Goal: Transaction & Acquisition: Purchase product/service

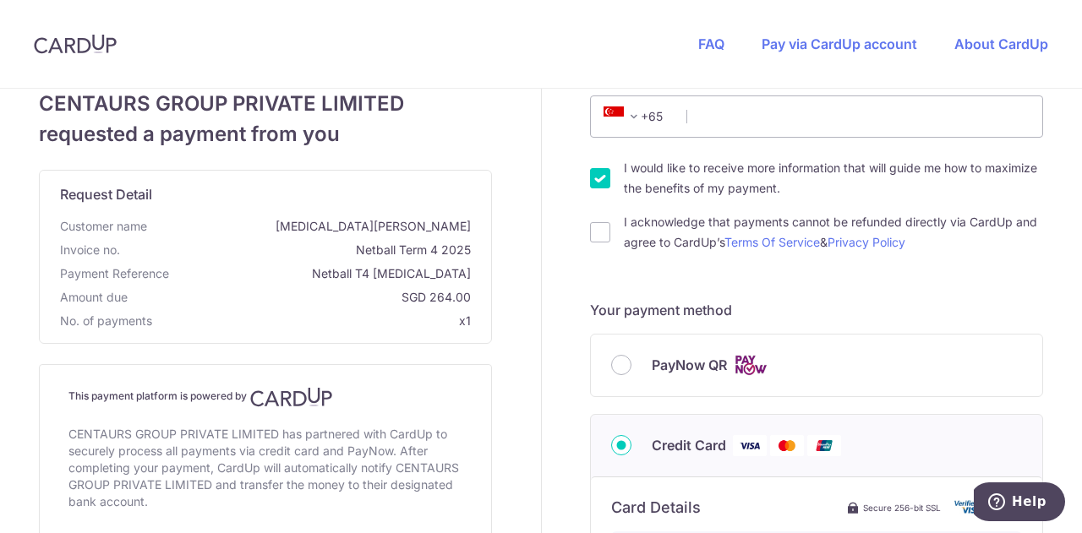
scroll to position [338, 0]
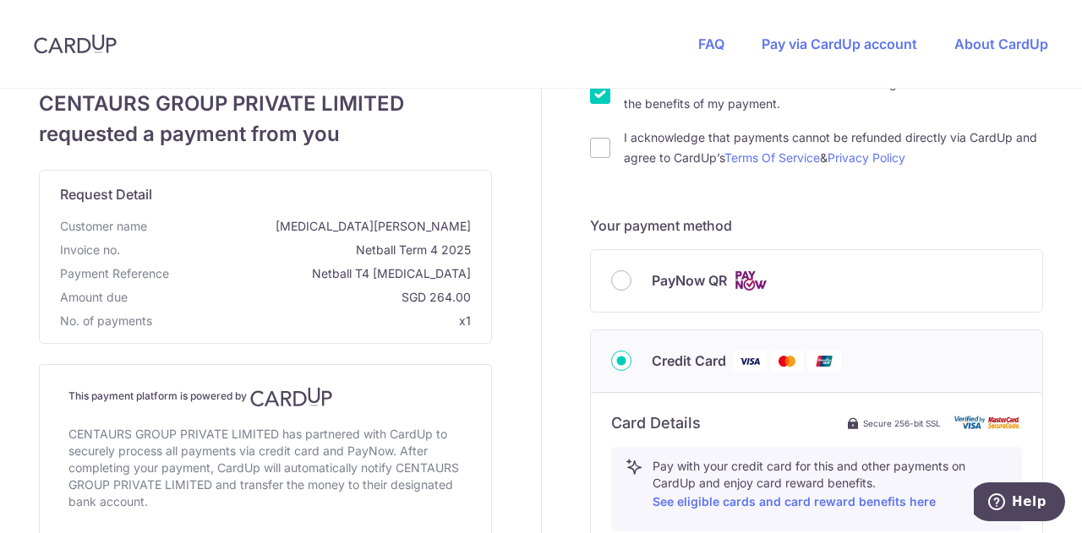
click at [694, 297] on div "PayNow QR" at bounding box center [816, 281] width 451 height 62
click at [689, 285] on span "PayNow QR" at bounding box center [689, 280] width 75 height 20
click at [631, 285] on input "PayNow QR" at bounding box center [621, 280] width 20 height 20
radio input "true"
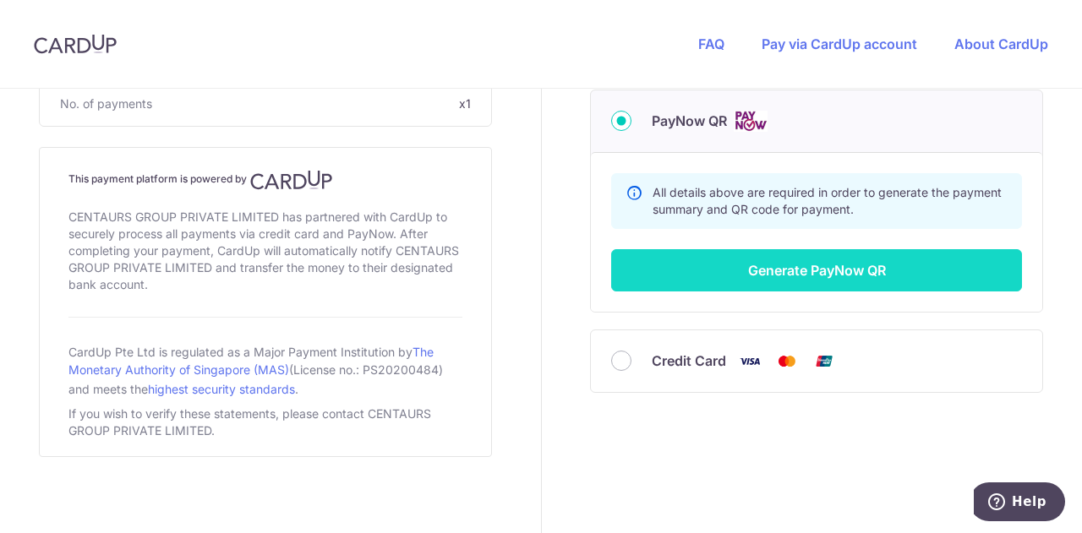
click at [880, 271] on button "Generate PayNow QR" at bounding box center [816, 270] width 411 height 42
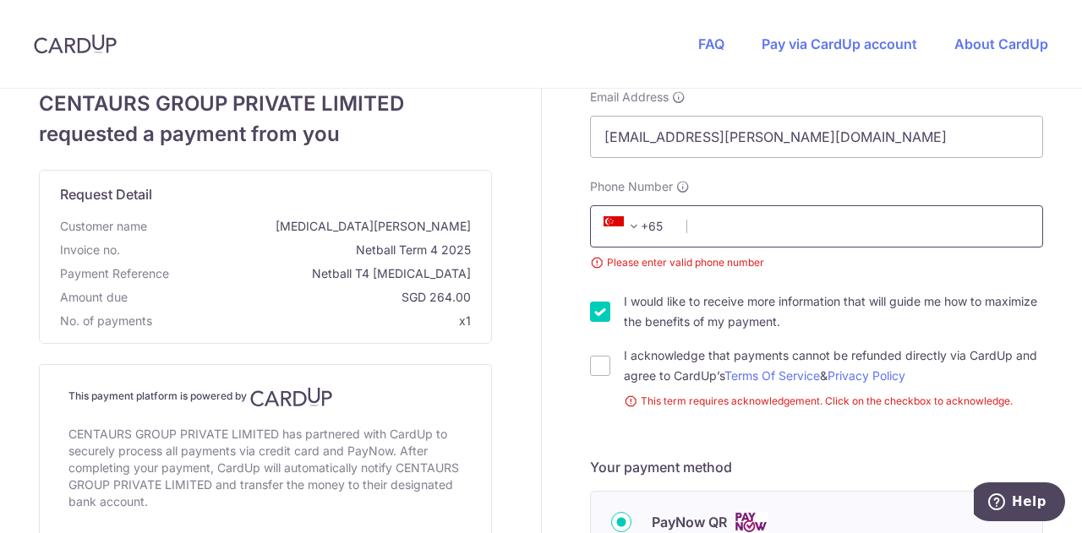
scroll to position [0, 0]
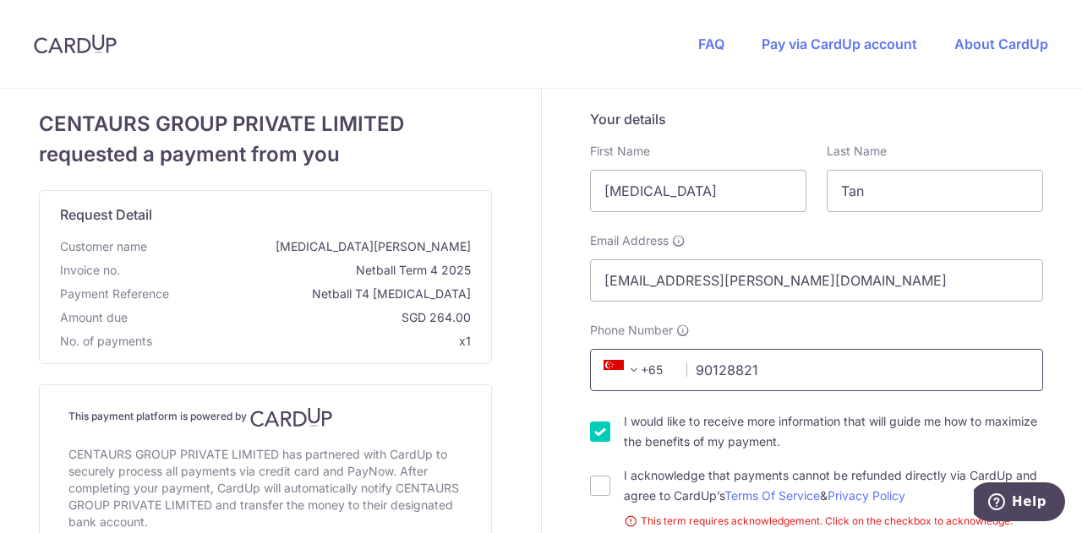
type input "90128821"
click at [593, 431] on input "I would like to receive more information that will guide me how to maximize the…" at bounding box center [600, 432] width 20 height 20
checkbox input "false"
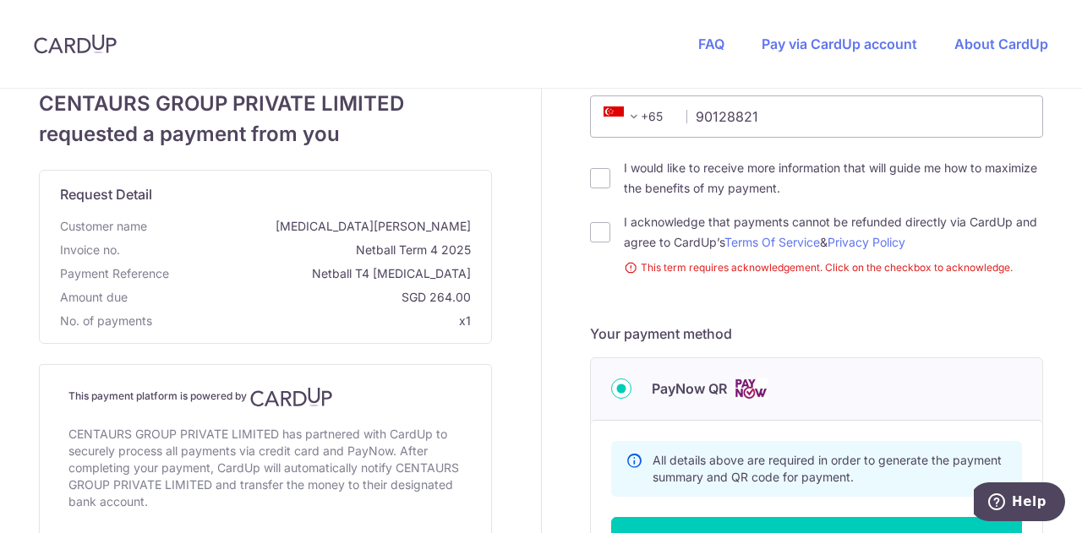
scroll to position [507, 0]
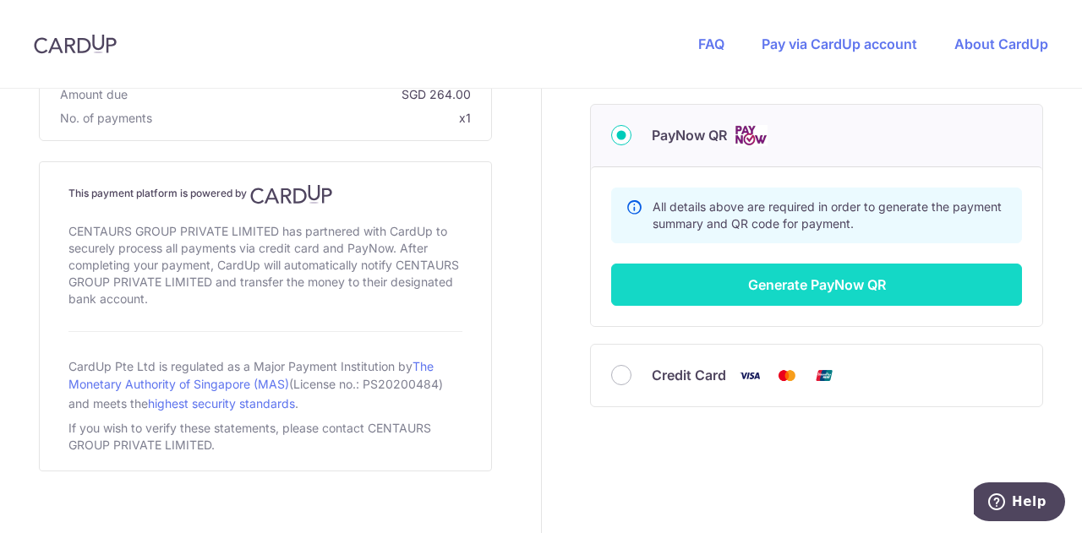
click at [897, 288] on button "Generate PayNow QR" at bounding box center [816, 285] width 411 height 42
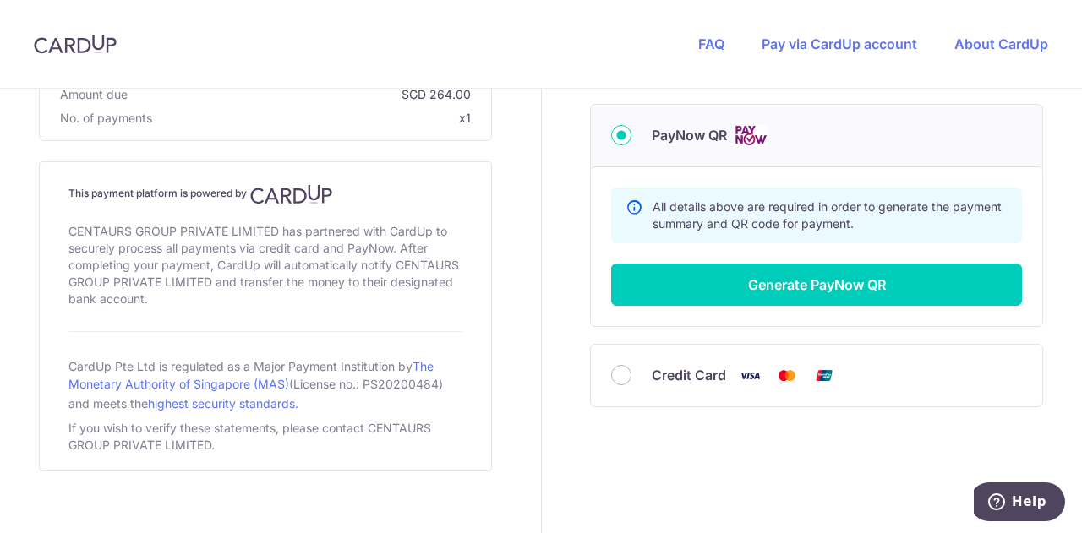
scroll to position [174, 0]
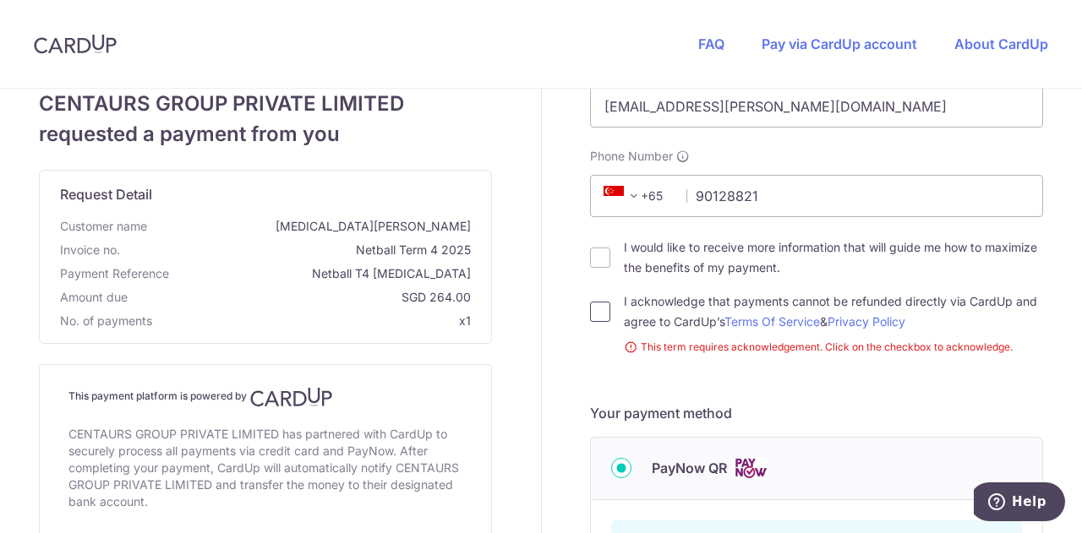
click at [597, 308] on input "I acknowledge that payments cannot be refunded directly via CardUp and agree to…" at bounding box center [600, 312] width 20 height 20
checkbox input "true"
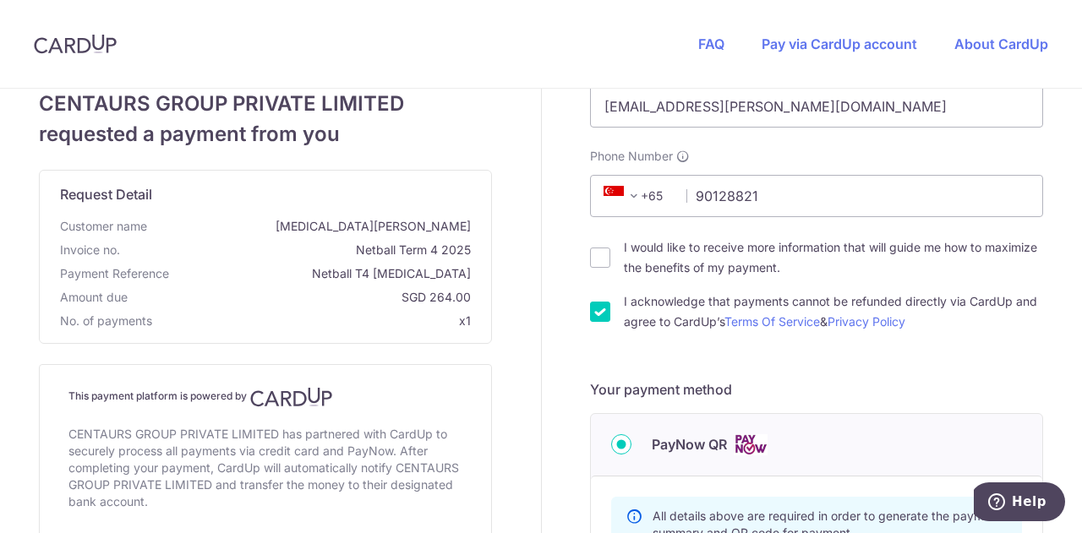
scroll to position [343, 0]
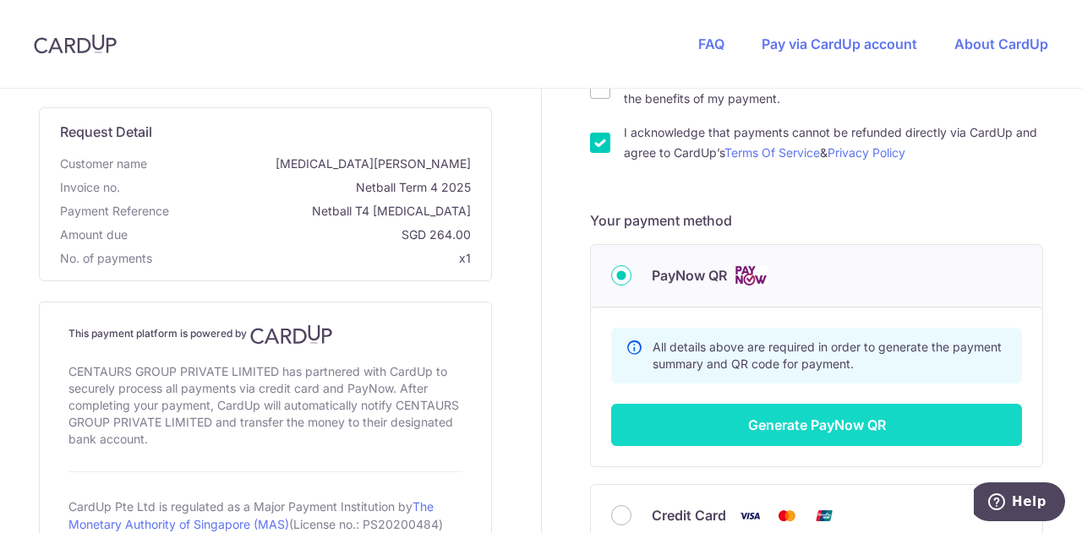
click at [865, 430] on button "Generate PayNow QR" at bounding box center [816, 425] width 411 height 42
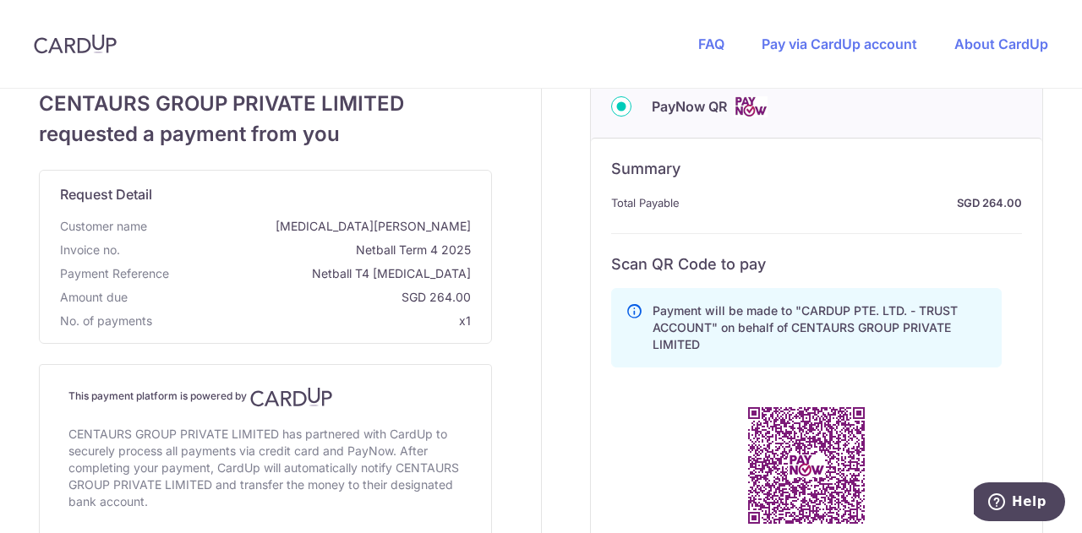
scroll to position [681, 0]
